Goal: Transaction & Acquisition: Subscribe to service/newsletter

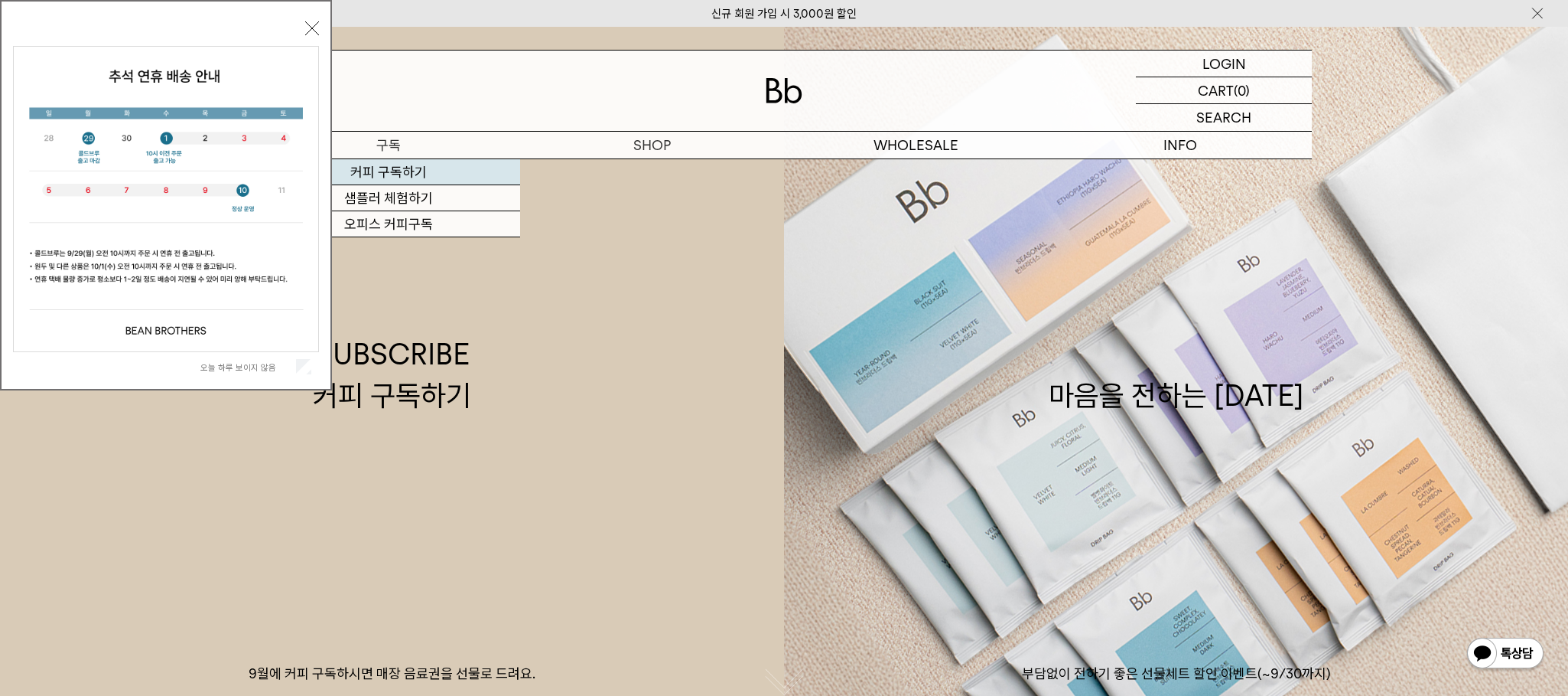
click at [380, 169] on link "커피 구독하기" at bounding box center [388, 172] width 264 height 26
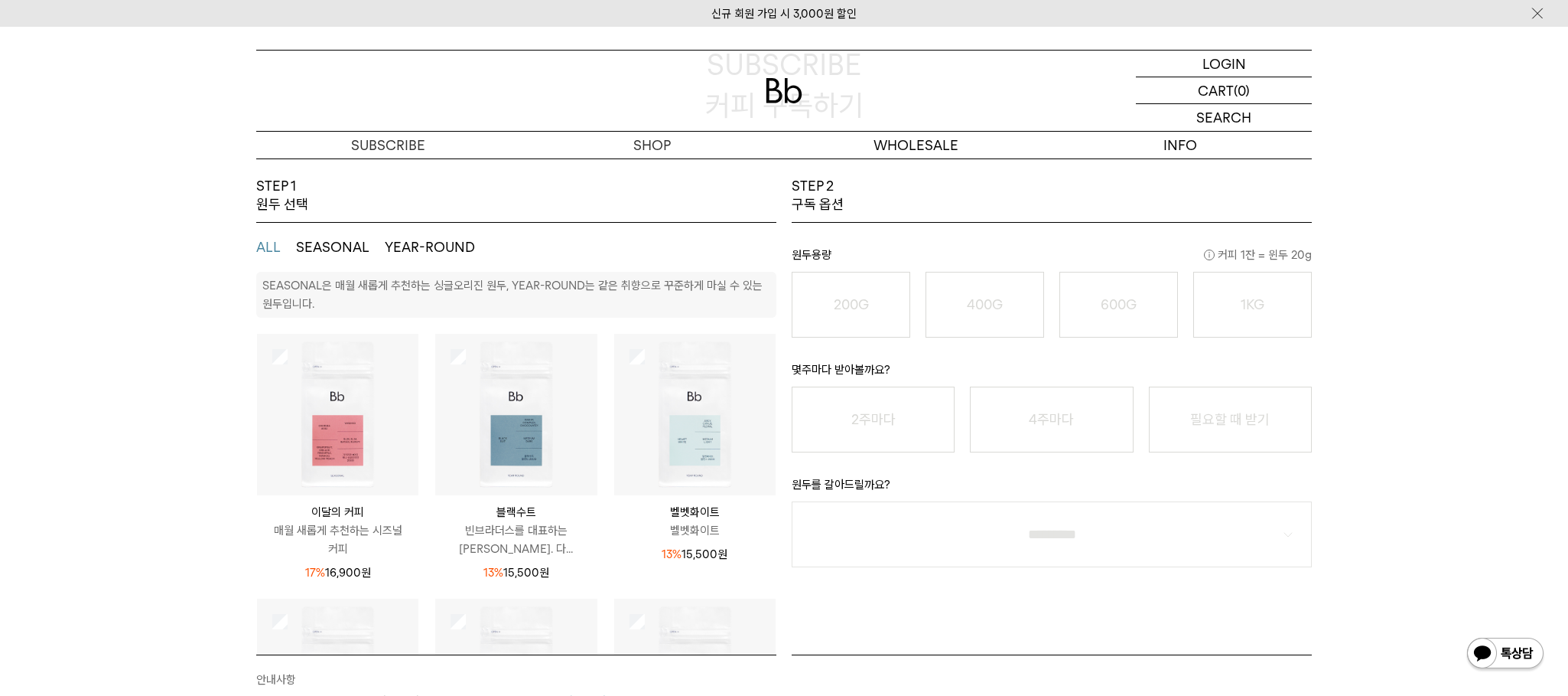
scroll to position [153, 0]
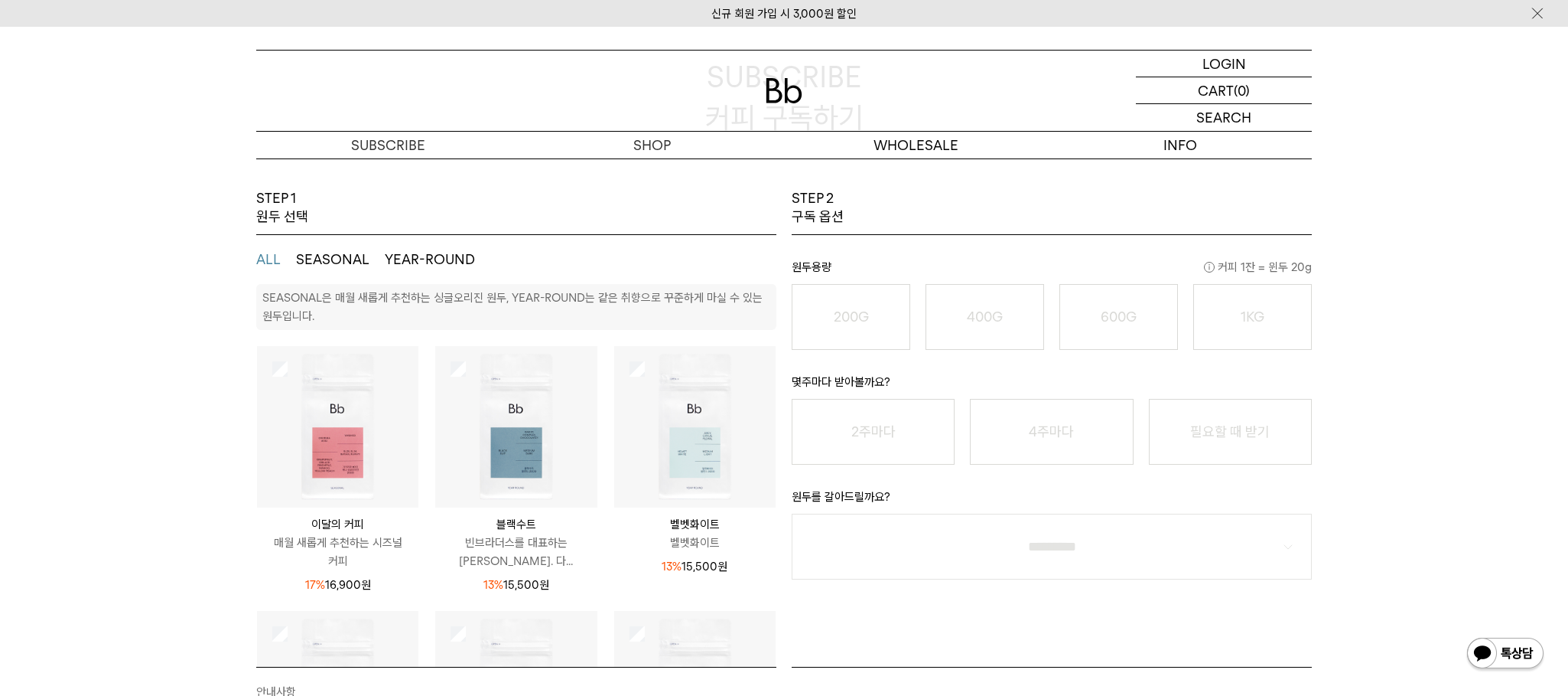
click at [320, 254] on button "SEASONAL" at bounding box center [333, 259] width 74 height 18
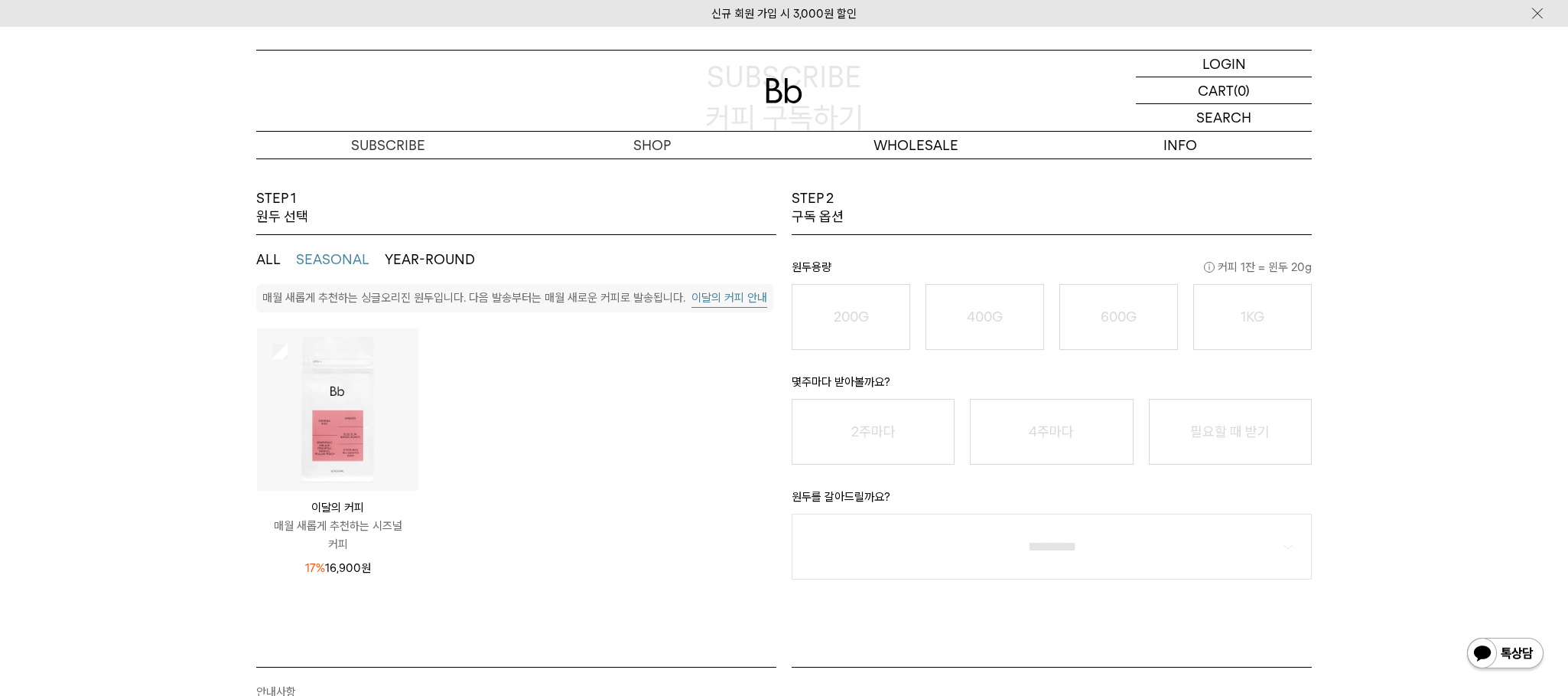
click at [359, 439] on img at bounding box center [337, 409] width 162 height 162
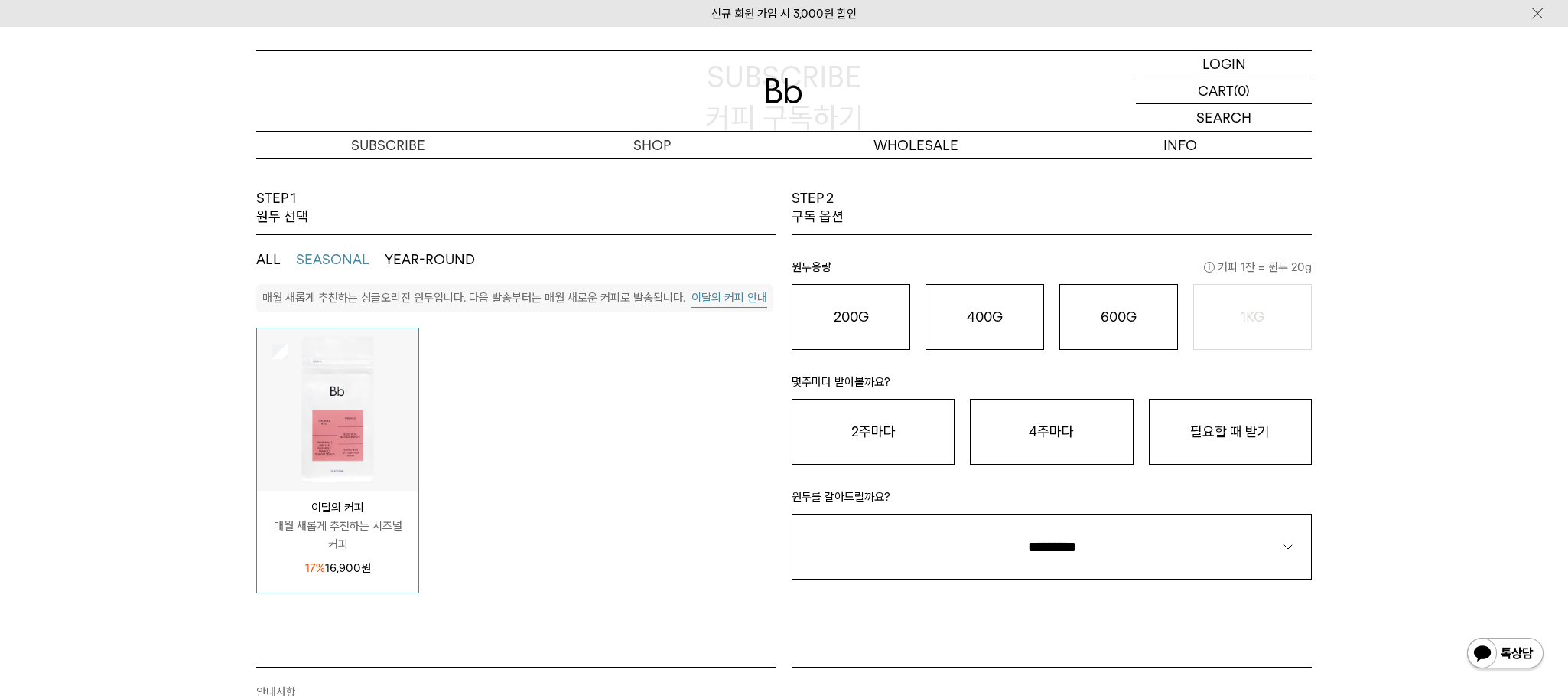
click at [415, 261] on button "YEAR-ROUND" at bounding box center [429, 259] width 90 height 18
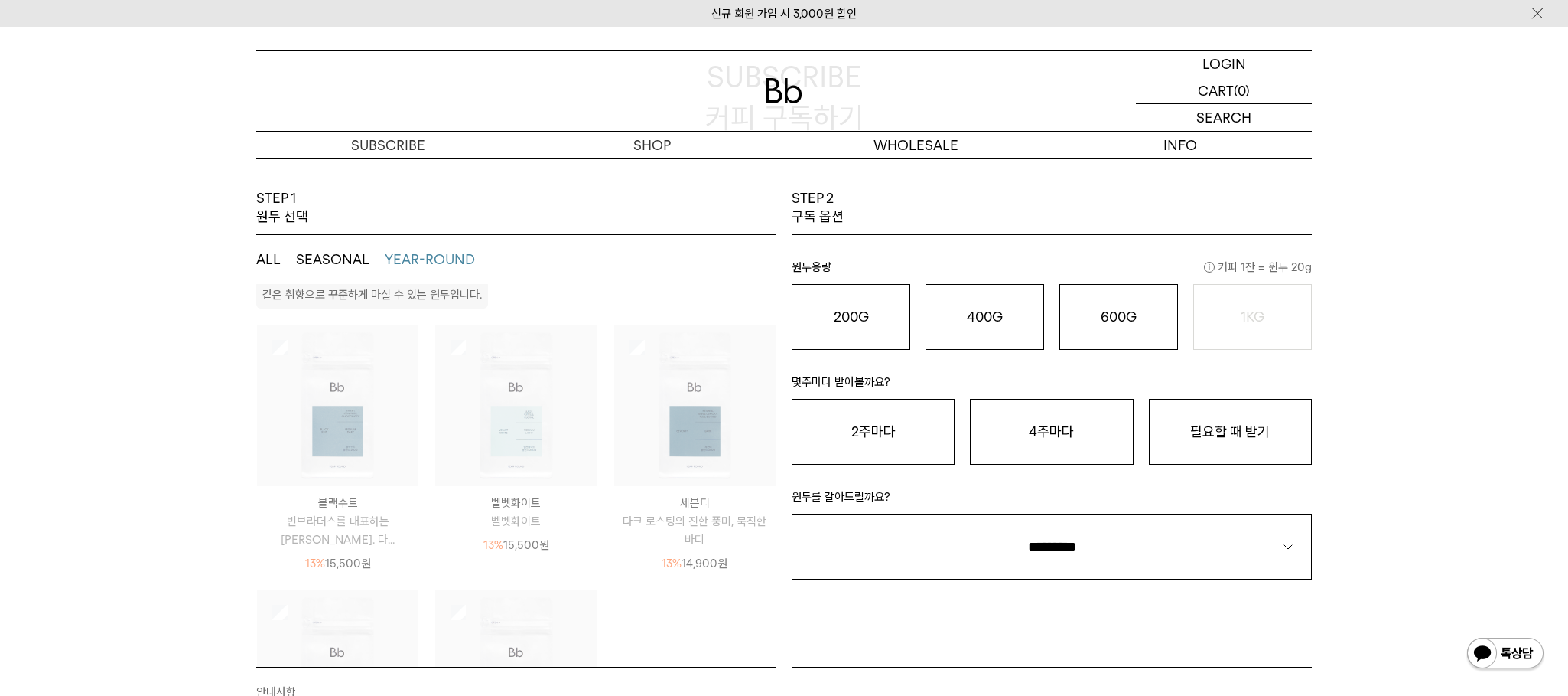
scroll to position [0, 0]
click at [282, 255] on ul "ALL SEASONAL YEAR-ROUND" at bounding box center [516, 259] width 520 height 49
click at [267, 254] on button "ALL" at bounding box center [268, 259] width 25 height 18
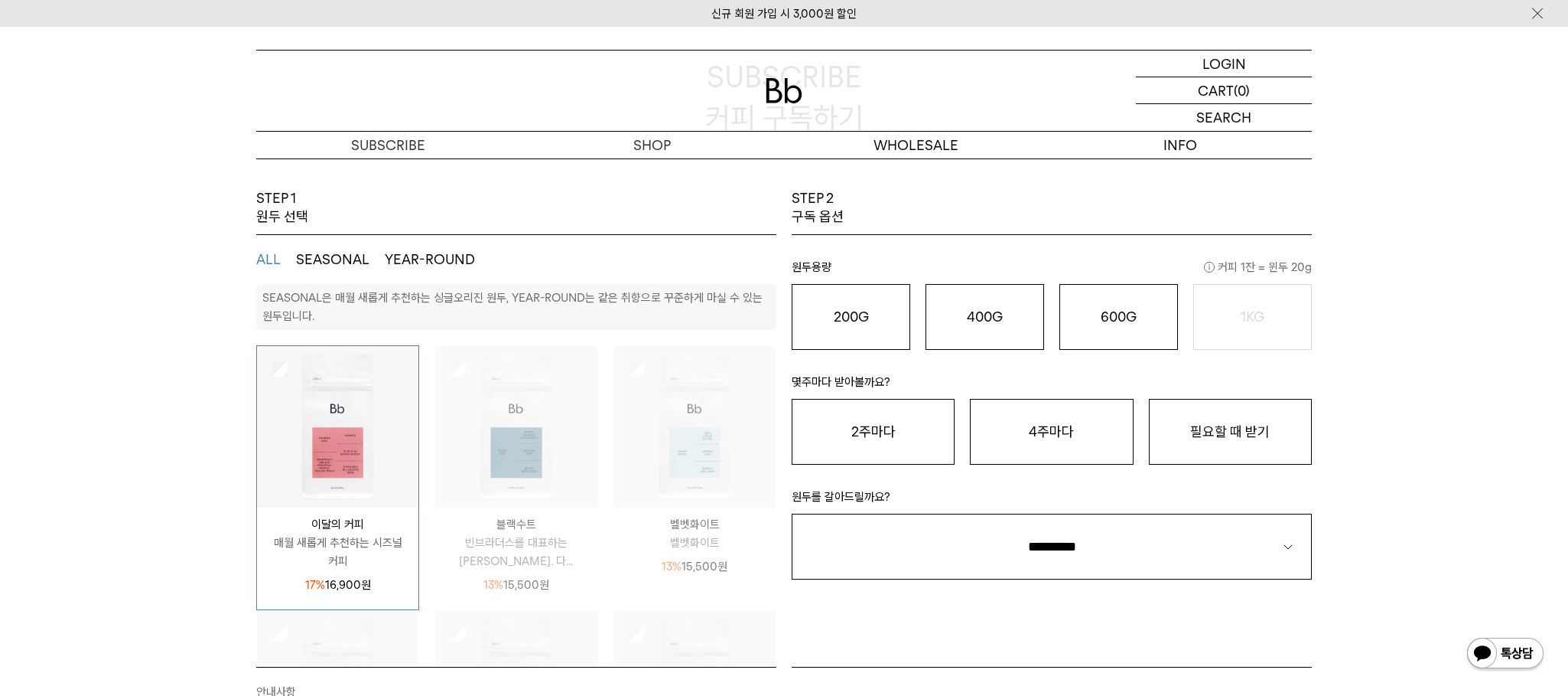
click at [287, 362] on img at bounding box center [337, 426] width 162 height 162
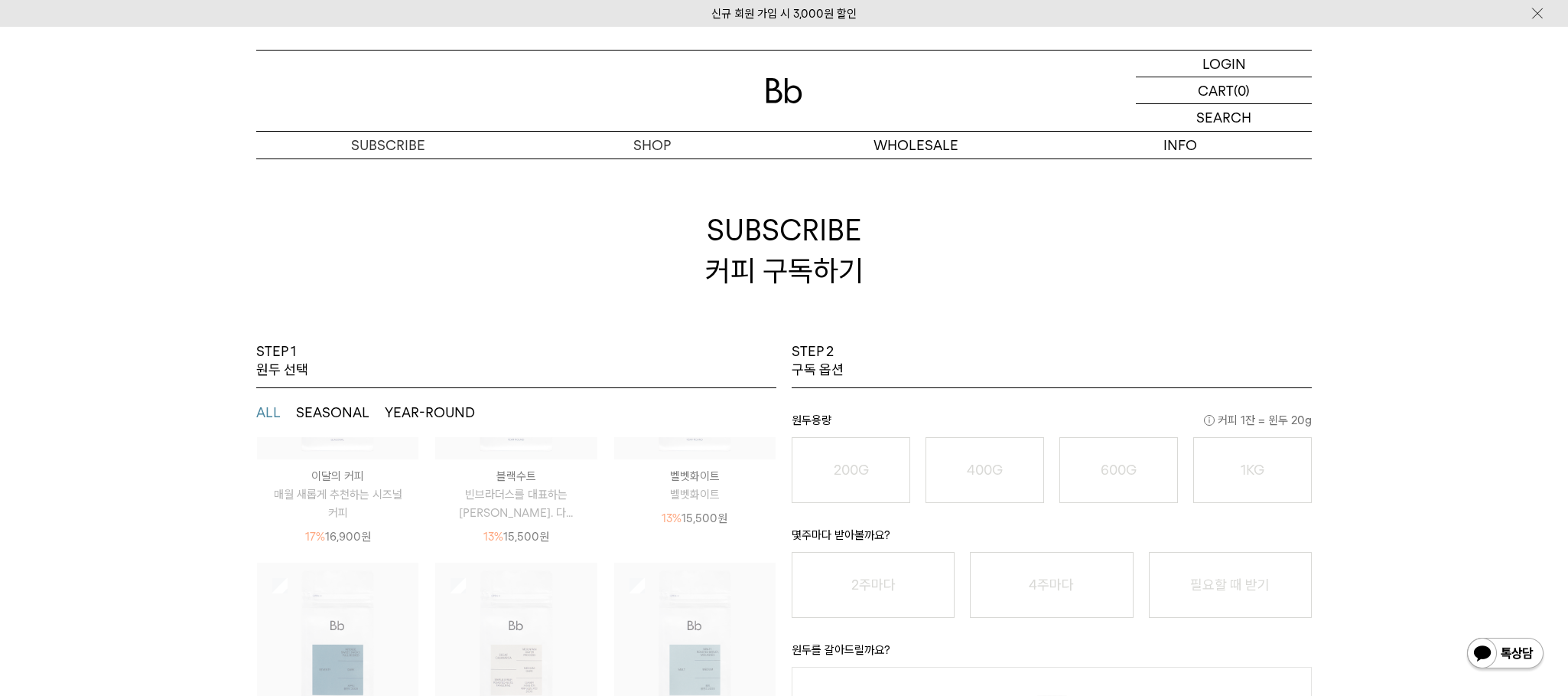
click at [491, 467] on p "블랙수트" at bounding box center [515, 476] width 162 height 18
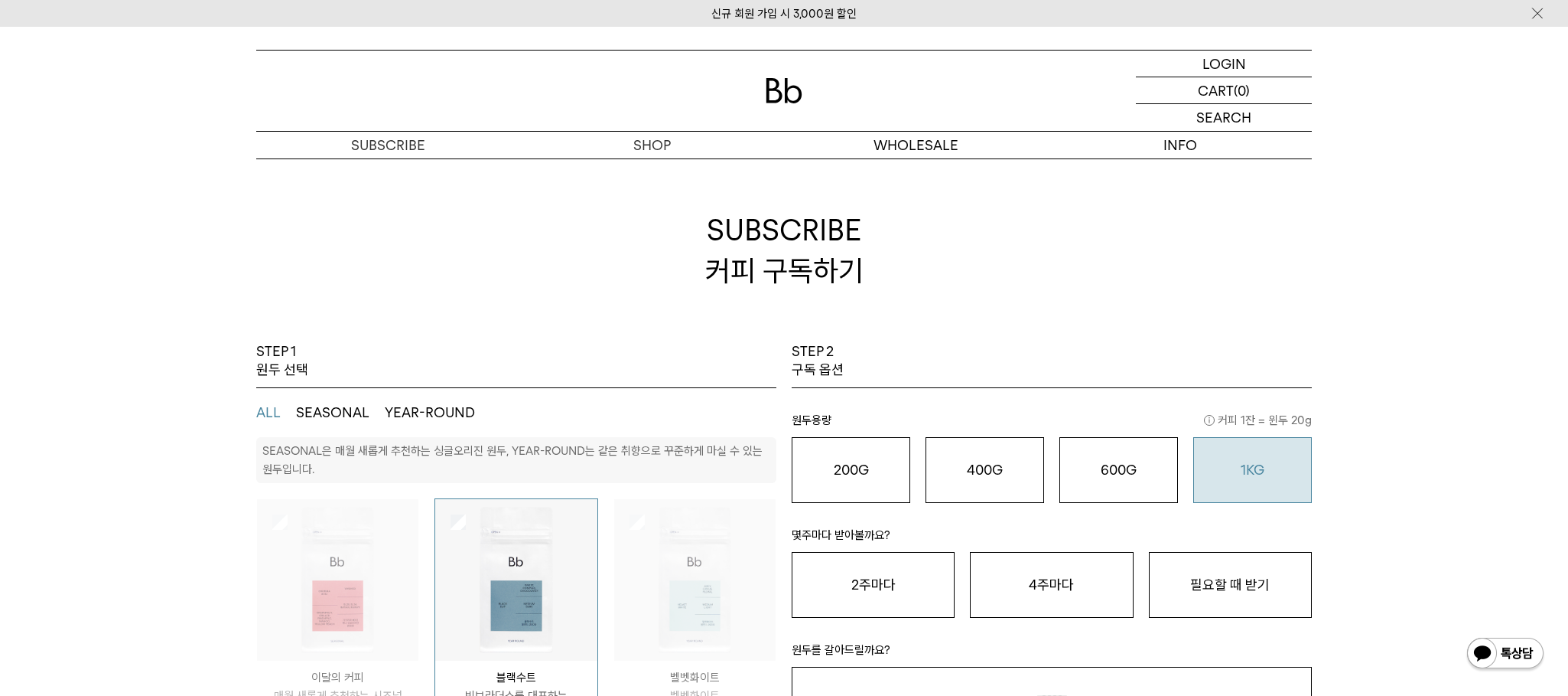
click at [1261, 479] on button "1KG 49,900 원" at bounding box center [1251, 470] width 118 height 66
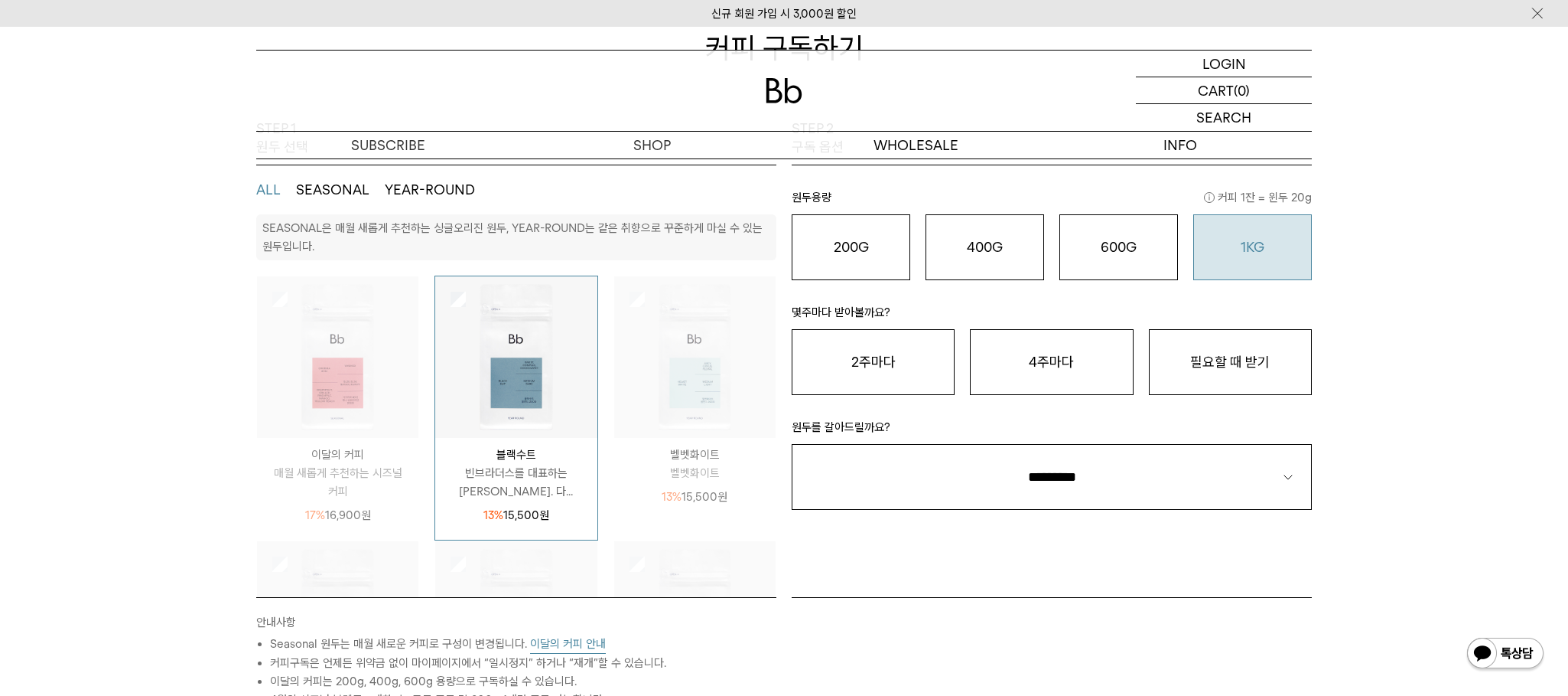
scroll to position [230, 0]
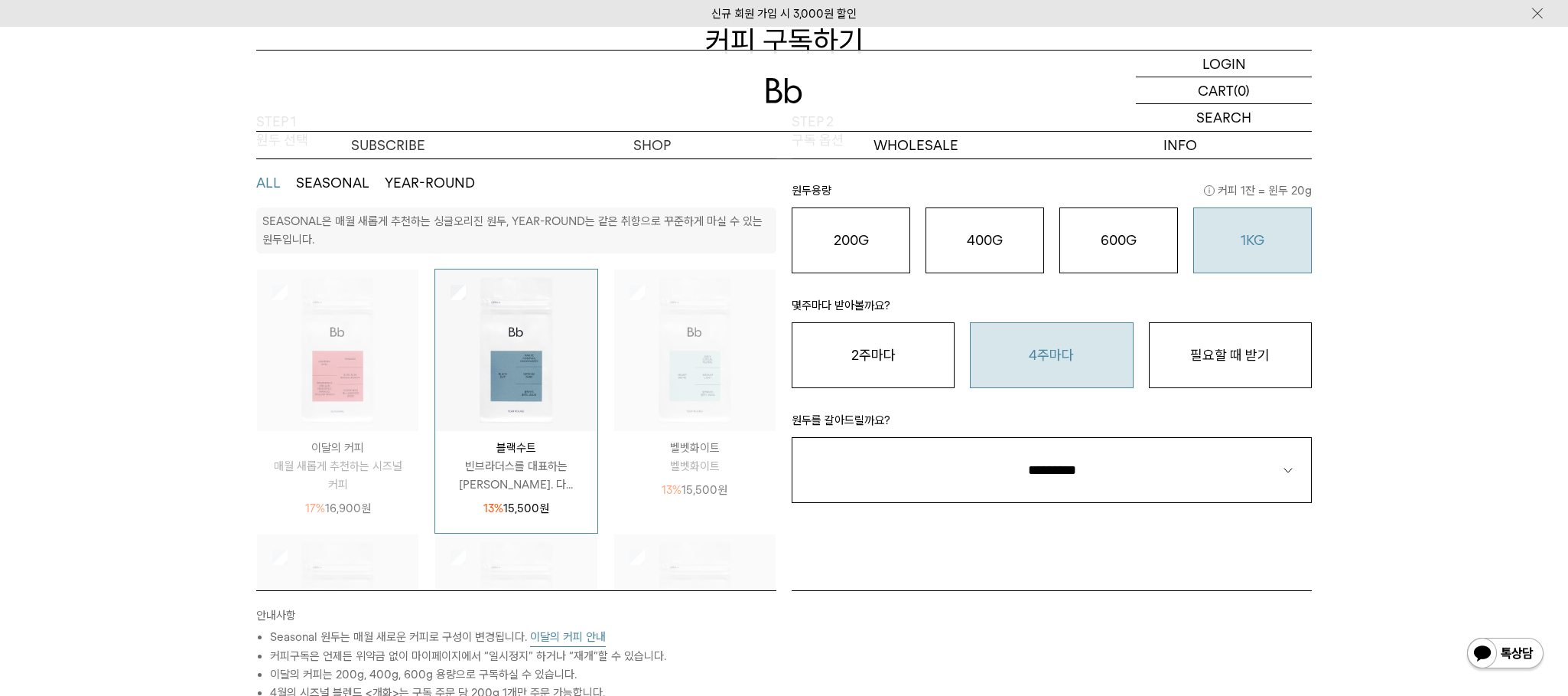
click at [1059, 375] on button "4주마다" at bounding box center [1051, 356] width 163 height 66
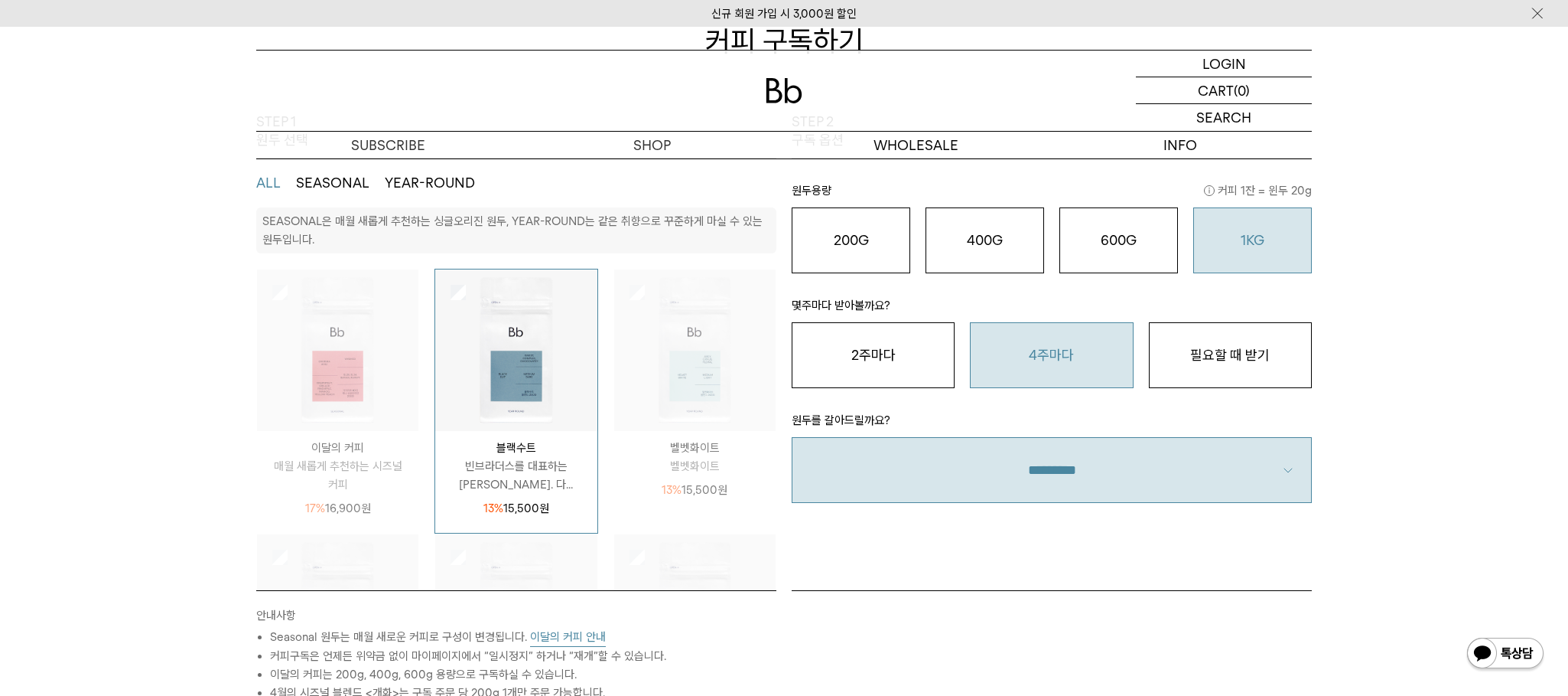
click at [1141, 472] on select "**********" at bounding box center [1052, 470] width 520 height 66
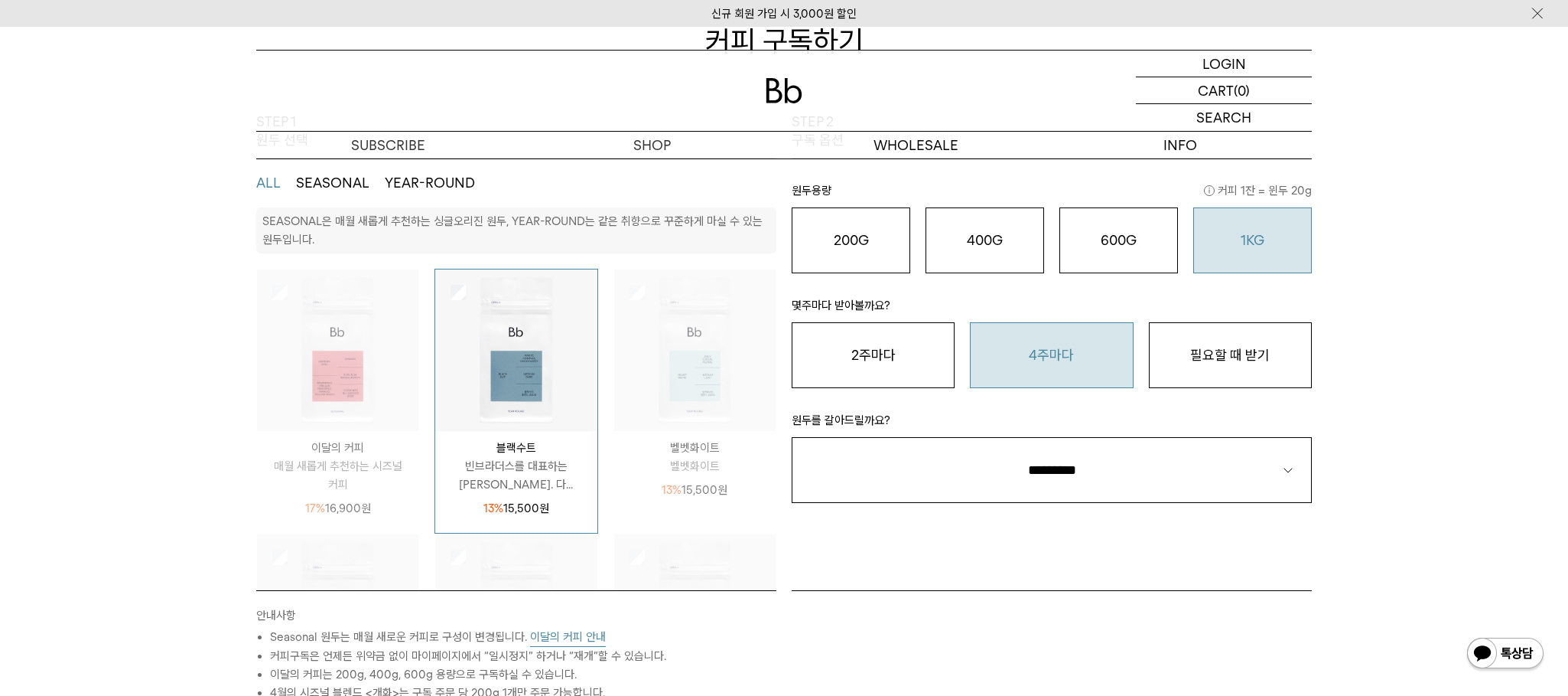
select select "**"
click at [792, 437] on select "**********" at bounding box center [1052, 470] width 520 height 66
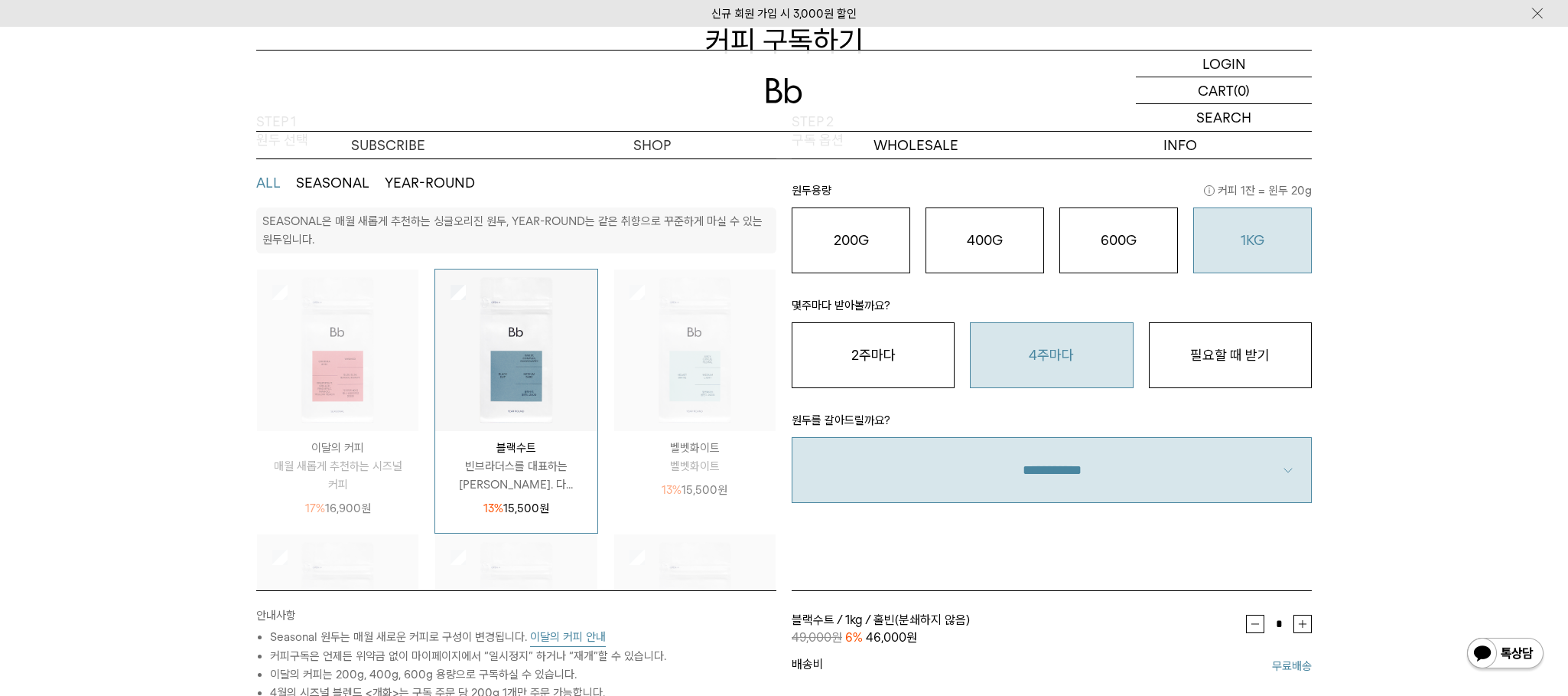
scroll to position [0, 0]
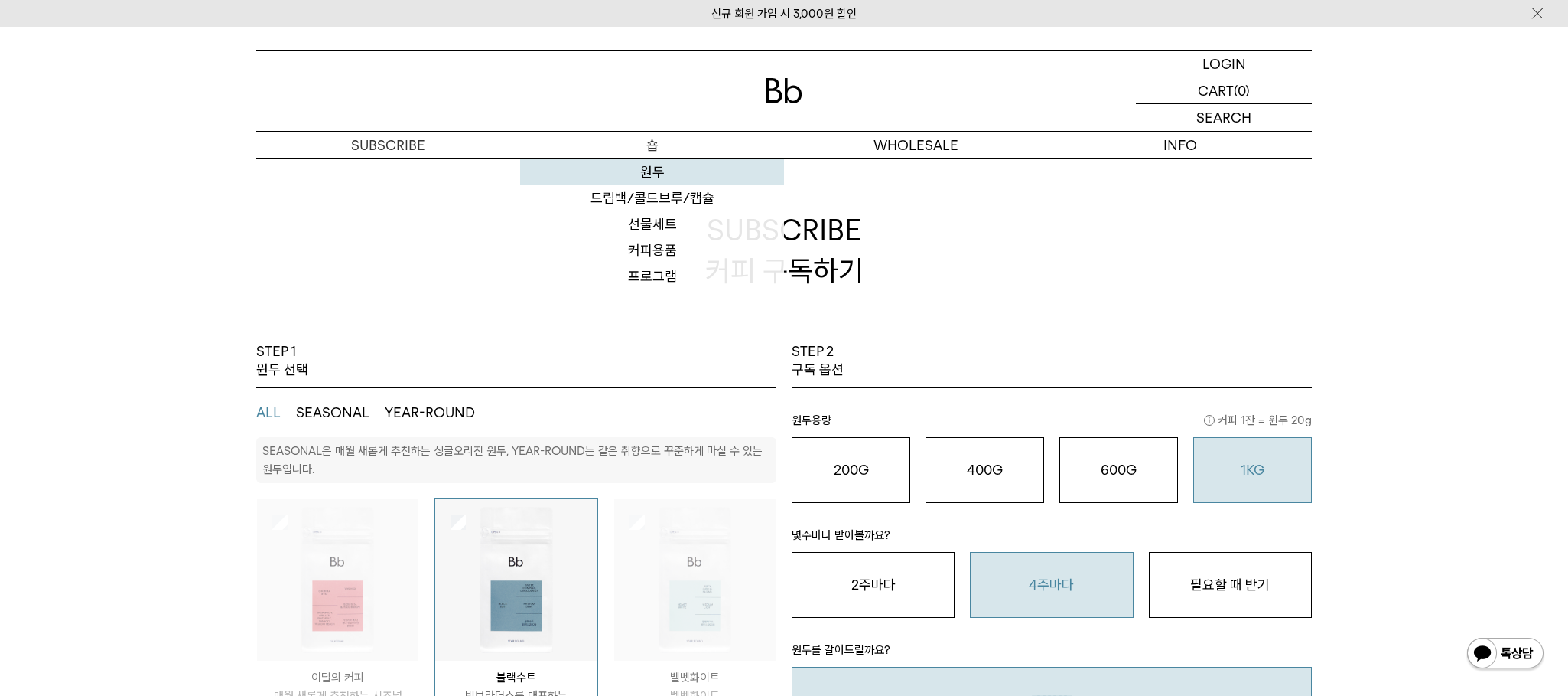
click at [660, 170] on link "원두" at bounding box center [651, 172] width 264 height 26
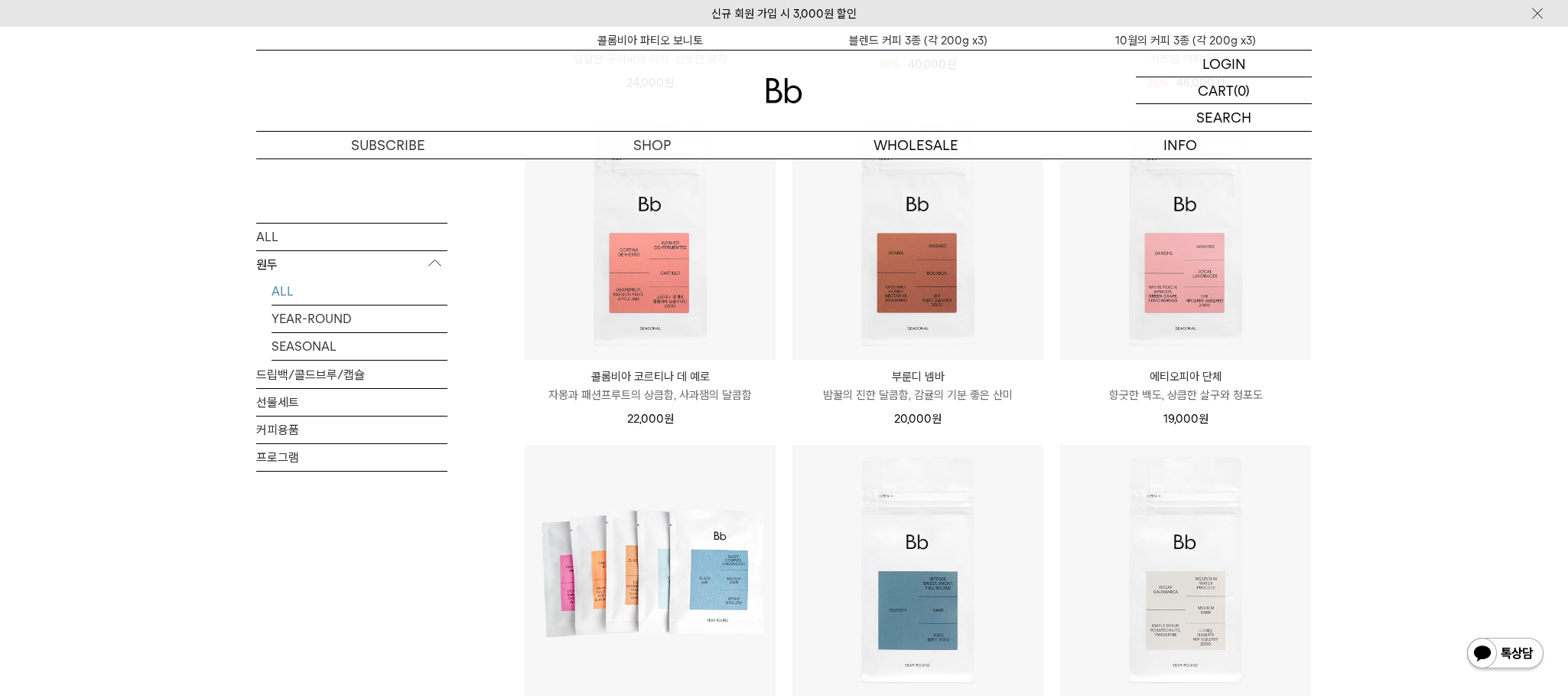
scroll to position [535, 0]
